Goal: Information Seeking & Learning: Learn about a topic

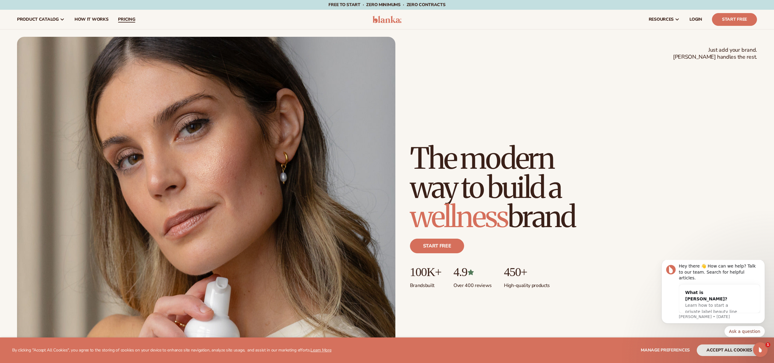
click at [123, 17] on span "pricing" at bounding box center [126, 19] width 17 height 5
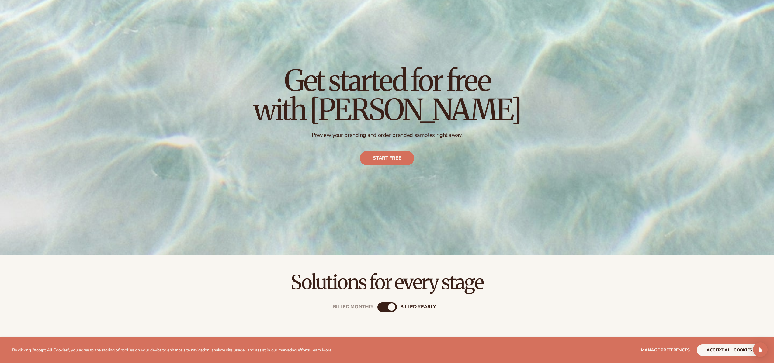
scroll to position [115, 0]
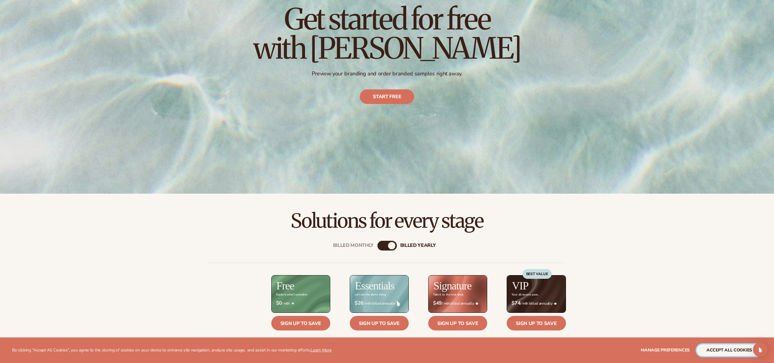
click at [729, 350] on button "accept all cookies" at bounding box center [729, 351] width 65 height 12
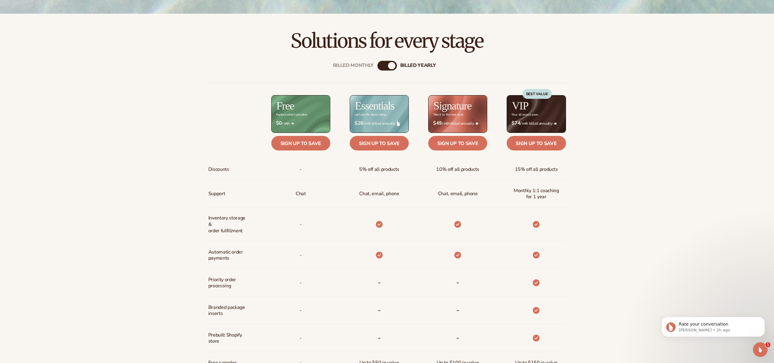
scroll to position [0, 0]
click at [383, 66] on div "Billed Monthly" at bounding box center [381, 65] width 7 height 7
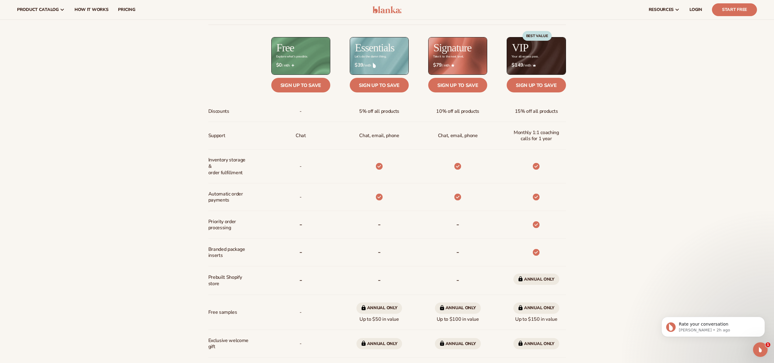
scroll to position [386, 0]
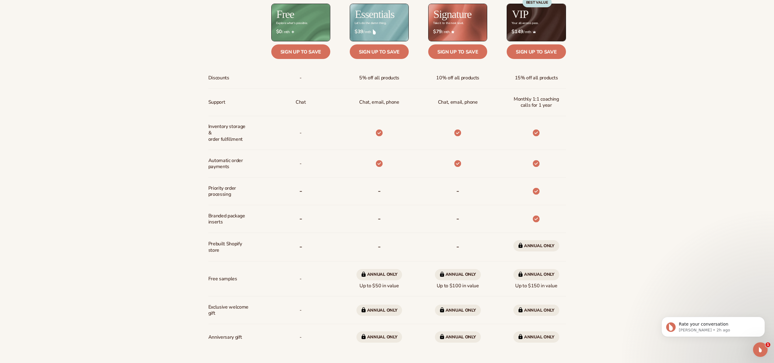
click at [385, 276] on span "Annual only" at bounding box center [380, 274] width 46 height 11
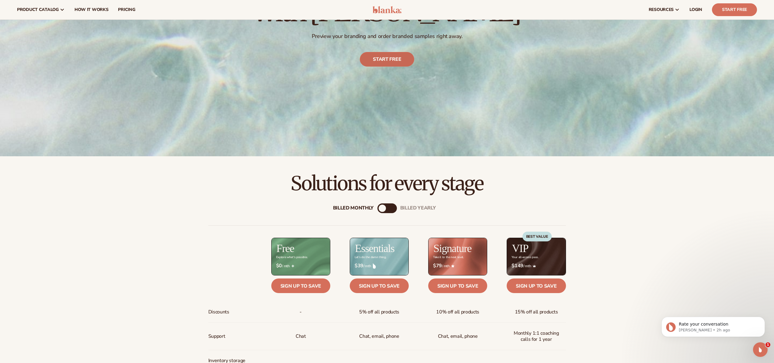
scroll to position [129, 0]
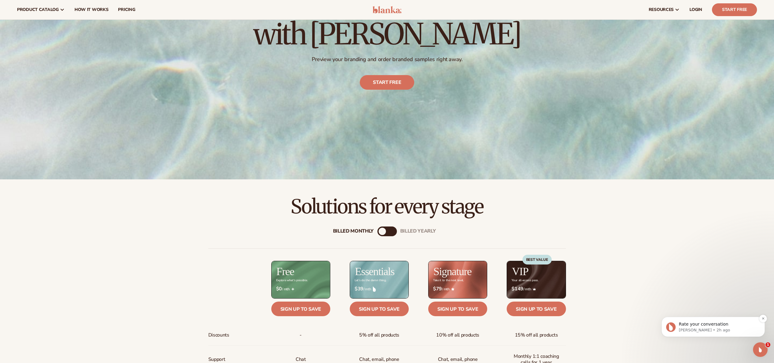
click at [738, 331] on p "Lee • 2h ago" at bounding box center [718, 330] width 79 height 5
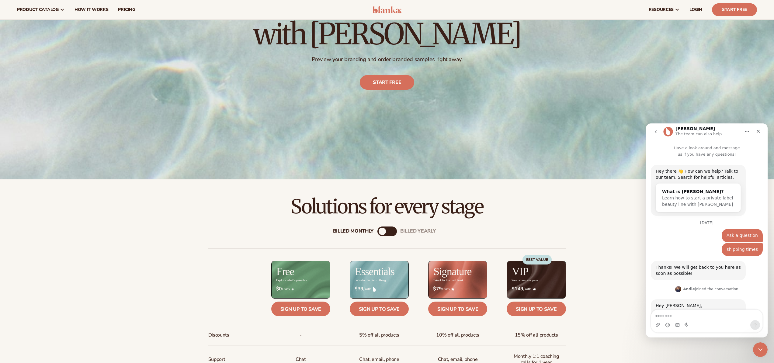
scroll to position [23, 0]
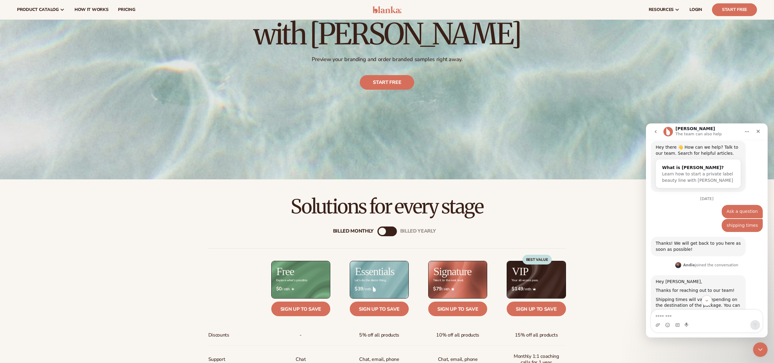
click at [654, 134] on icon "go back" at bounding box center [656, 131] width 5 height 5
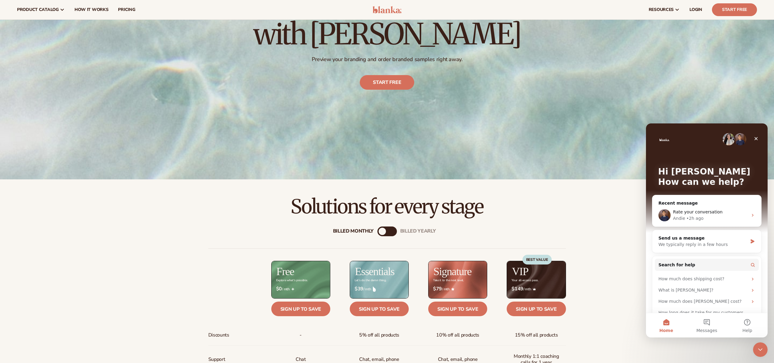
scroll to position [0, 0]
click at [693, 264] on button "Search for help" at bounding box center [707, 265] width 104 height 12
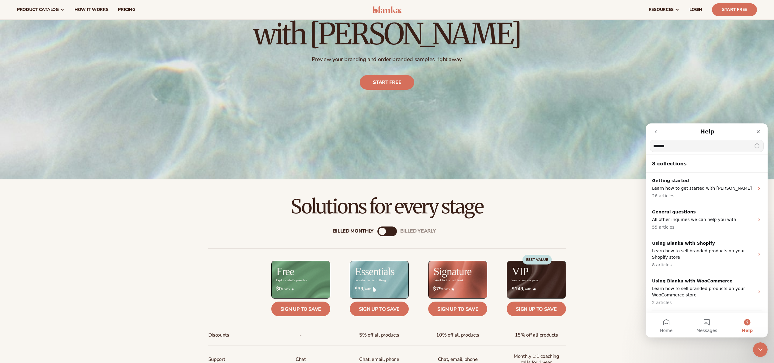
type input "*******"
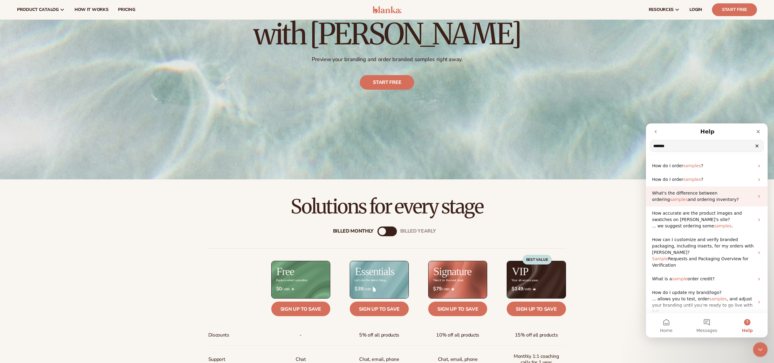
click at [718, 193] on span "What's the difference between ordering" at bounding box center [684, 196] width 65 height 11
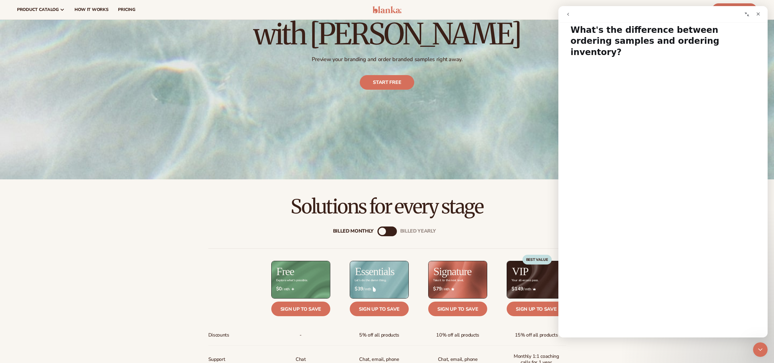
scroll to position [12, 0]
